Goal: Information Seeking & Learning: Understand process/instructions

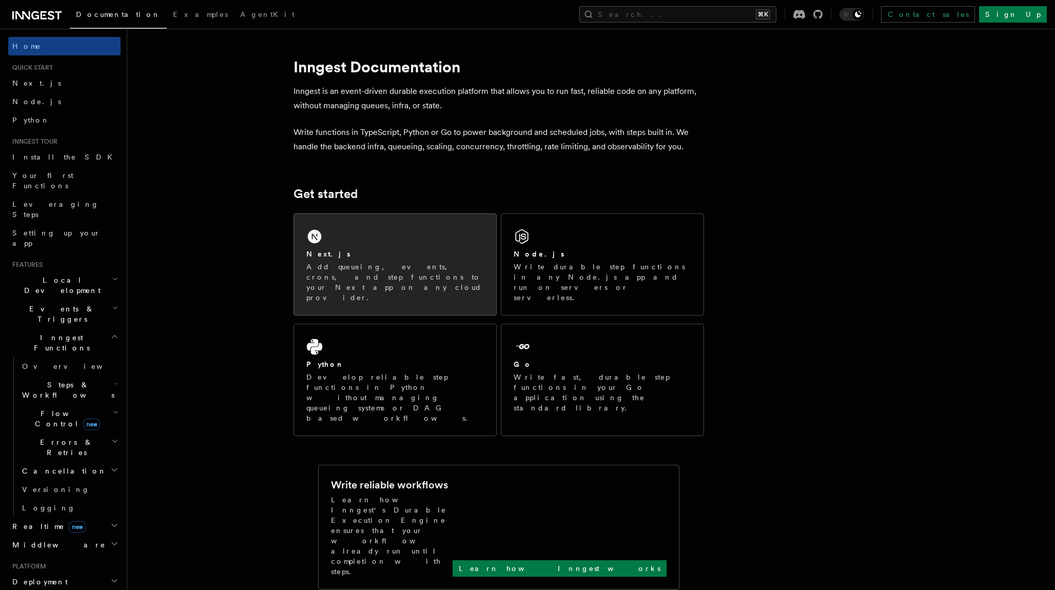
click at [359, 243] on div "Next.js Add queueing, events, crons, and step functions to your Next app on any…" at bounding box center [395, 264] width 202 height 101
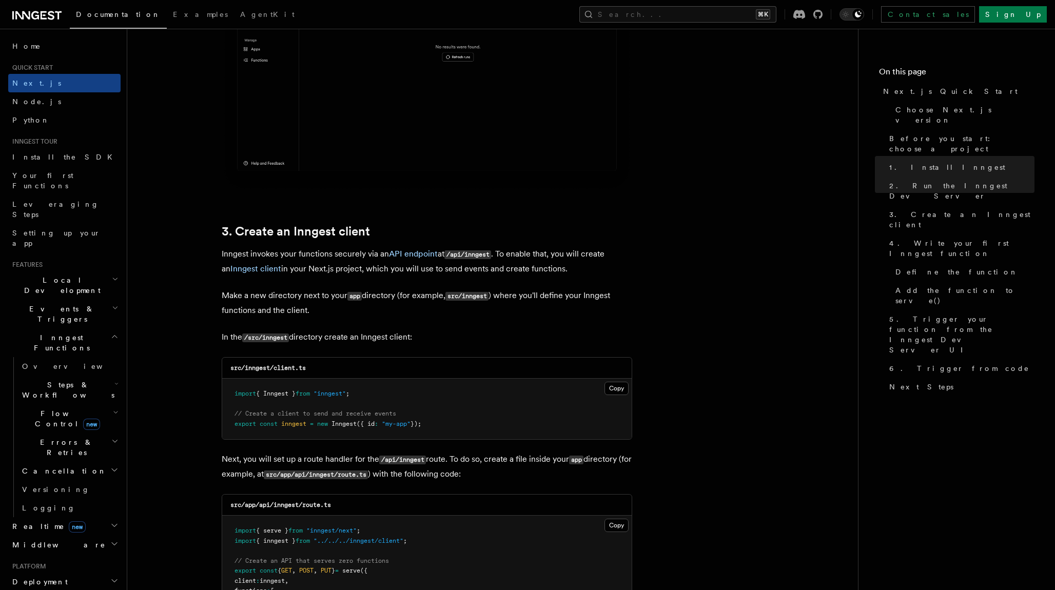
scroll to position [1029, 0]
click at [100, 536] on h2 "Middleware" at bounding box center [64, 545] width 112 height 18
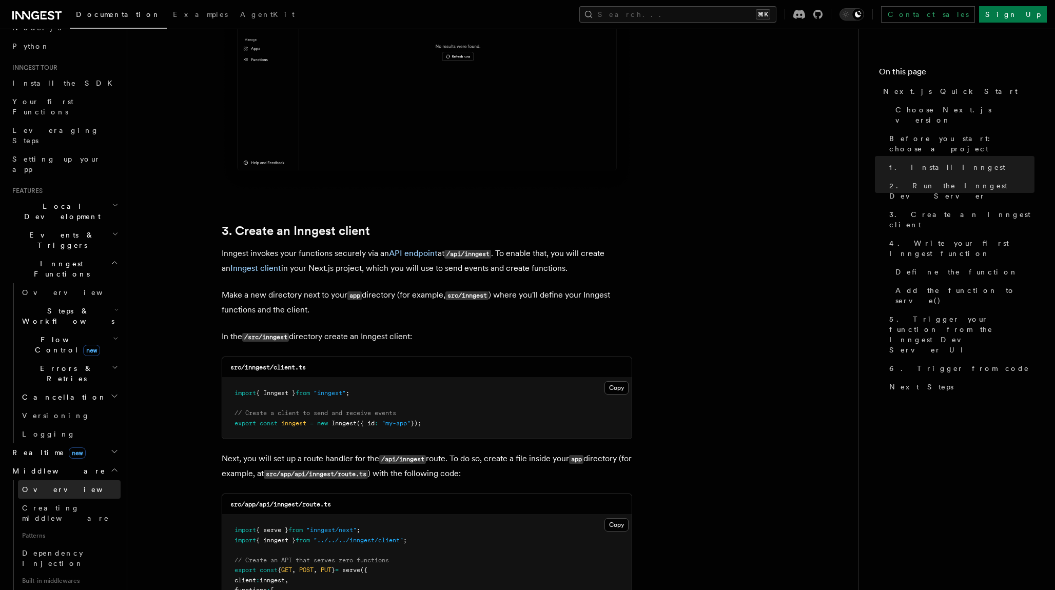
scroll to position [84, 0]
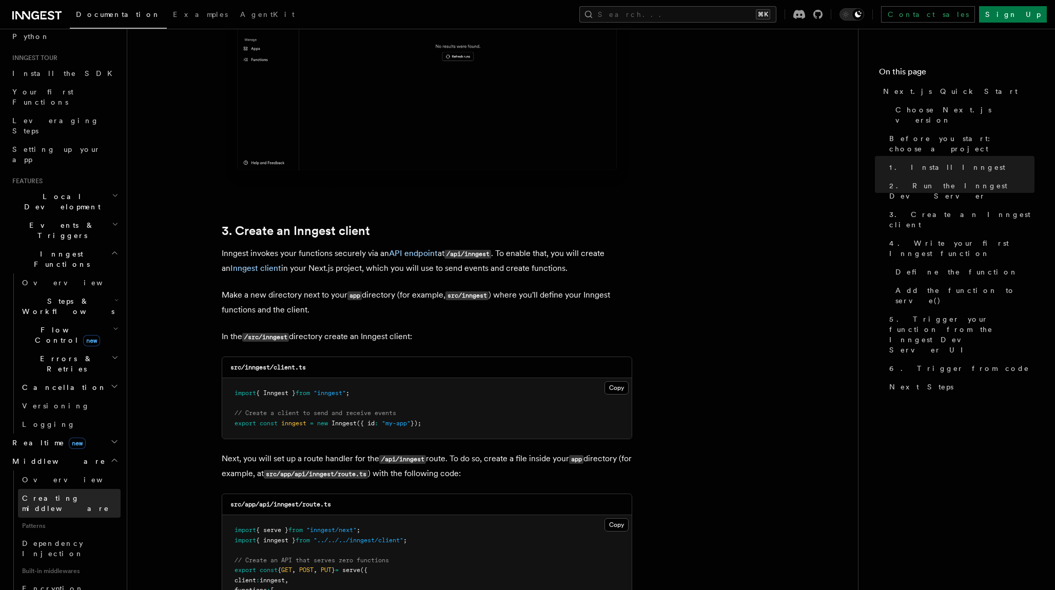
click at [73, 494] on span "Creating middleware" at bounding box center [65, 503] width 87 height 18
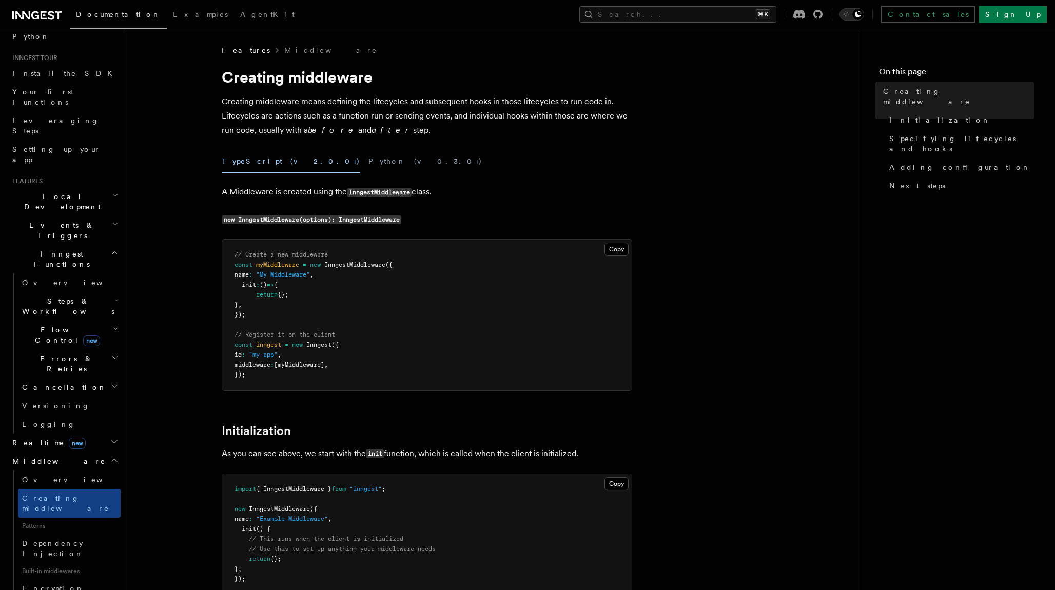
click at [112, 220] on icon "button" at bounding box center [115, 224] width 7 height 8
